Goal: Transaction & Acquisition: Download file/media

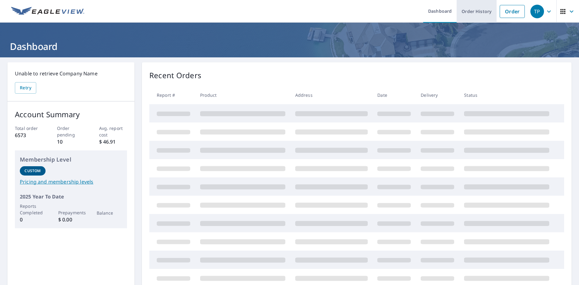
click at [470, 14] on link "Order History" at bounding box center [477, 11] width 40 height 23
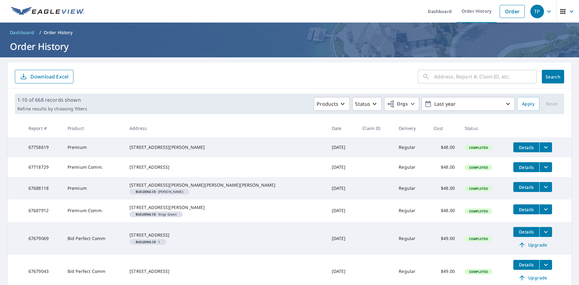
click at [517, 212] on span "Details" at bounding box center [526, 209] width 19 height 6
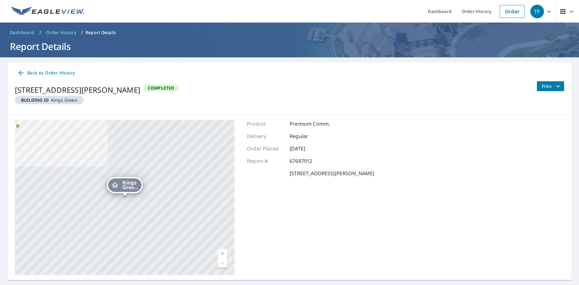
click at [548, 87] on span "Files" at bounding box center [552, 85] width 20 height 7
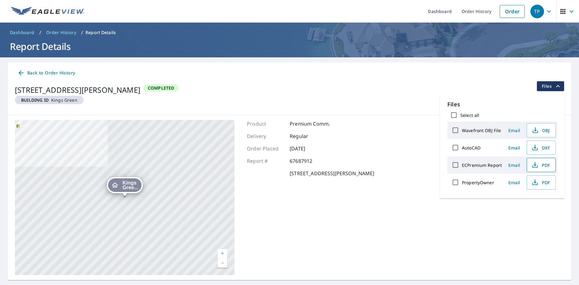
click at [547, 164] on span "PDF" at bounding box center [541, 164] width 20 height 7
click at [537, 186] on icon "button" at bounding box center [534, 181] width 7 height 7
